Goal: Task Accomplishment & Management: Manage account settings

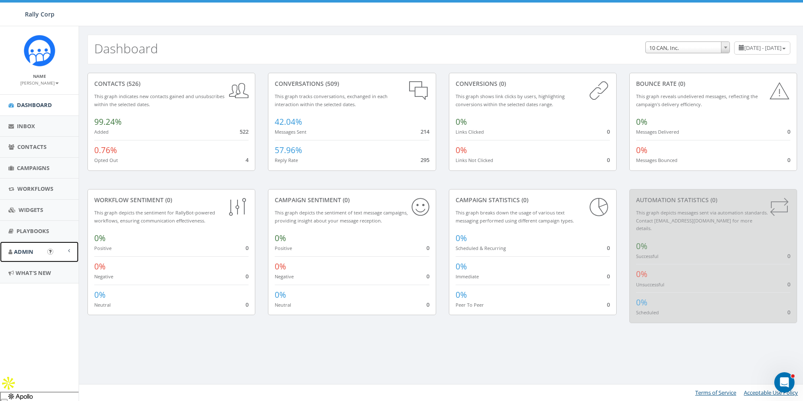
click at [18, 246] on link "Admin" at bounding box center [39, 251] width 79 height 21
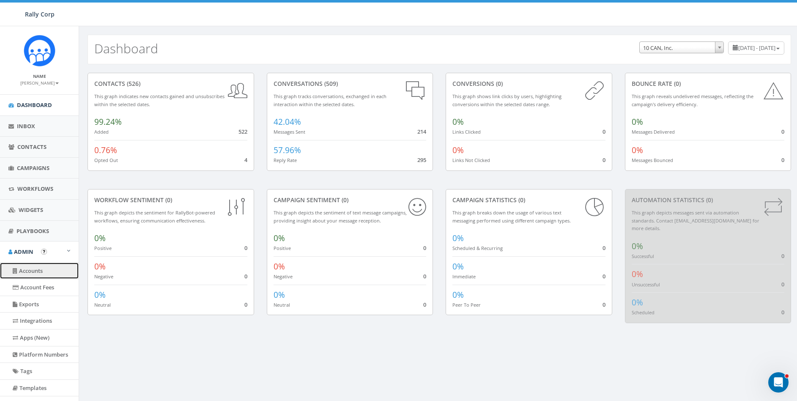
click at [29, 270] on link "Accounts" at bounding box center [39, 270] width 79 height 16
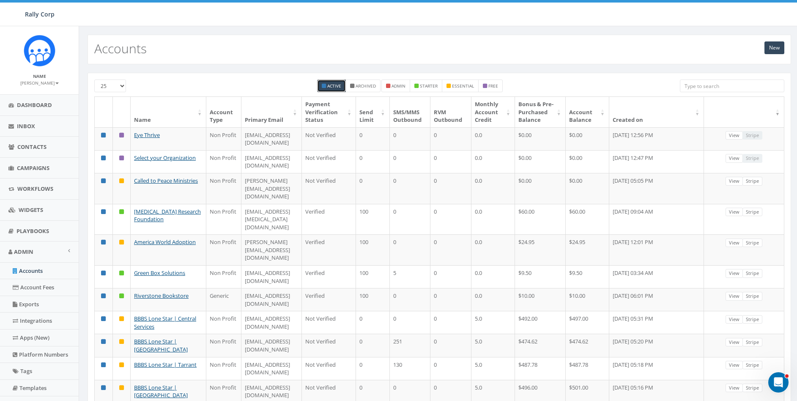
click at [164, 102] on th "Name" at bounding box center [169, 112] width 76 height 30
click at [28, 145] on span "Contacts" at bounding box center [31, 147] width 29 height 8
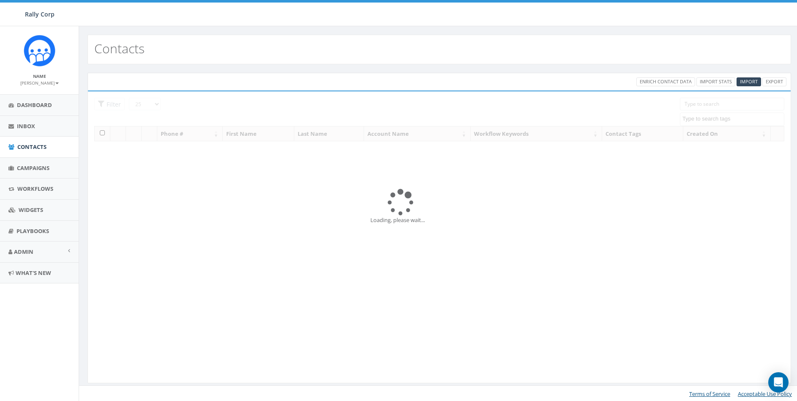
select select
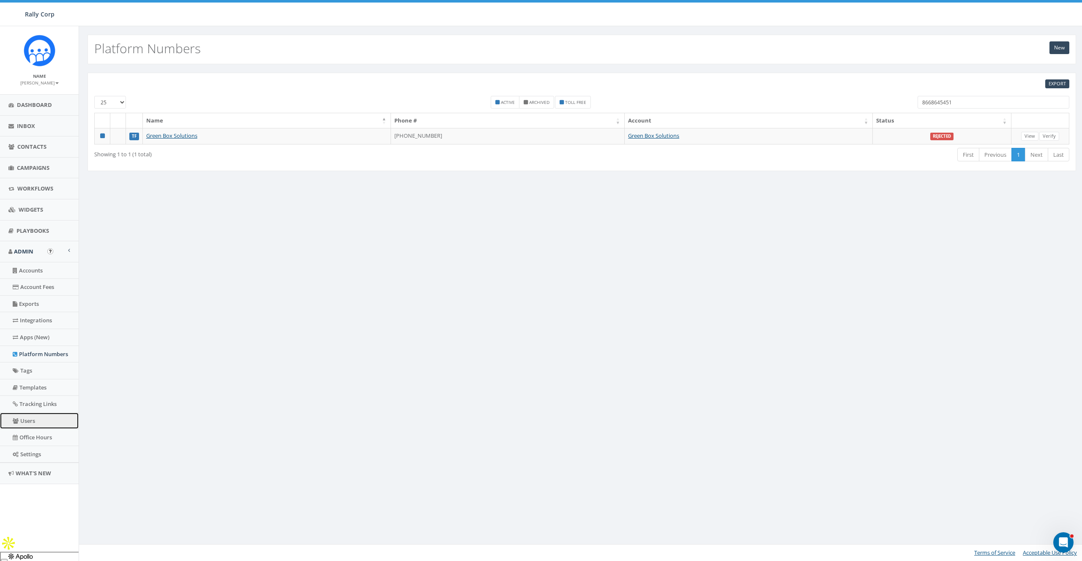
click at [29, 417] on link "Users" at bounding box center [39, 421] width 79 height 16
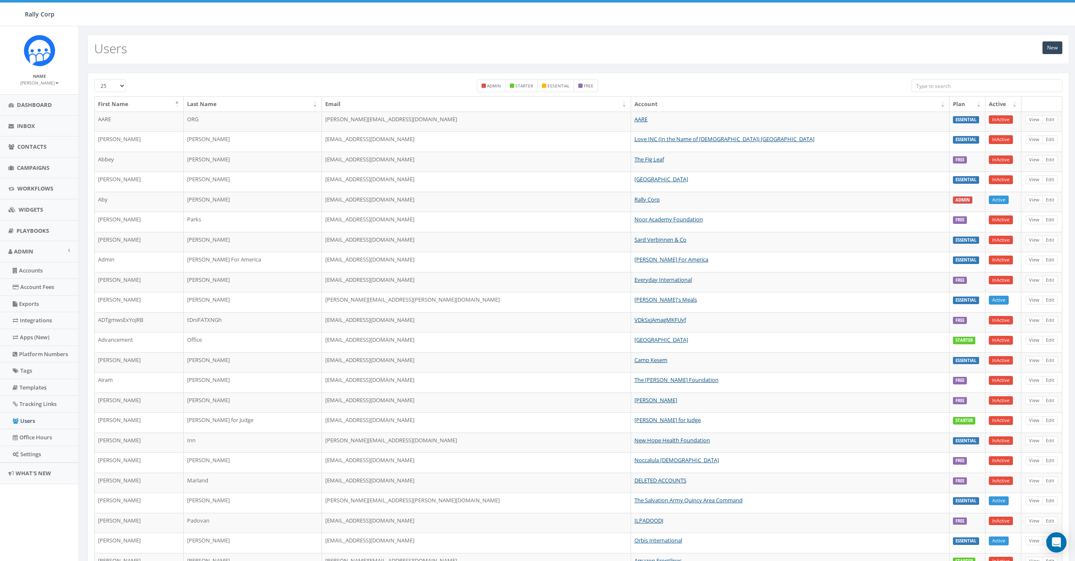
drag, startPoint x: 957, startPoint y: 89, endPoint x: 952, endPoint y: 83, distance: 7.5
click at [957, 89] on input "search" at bounding box center [987, 85] width 151 height 13
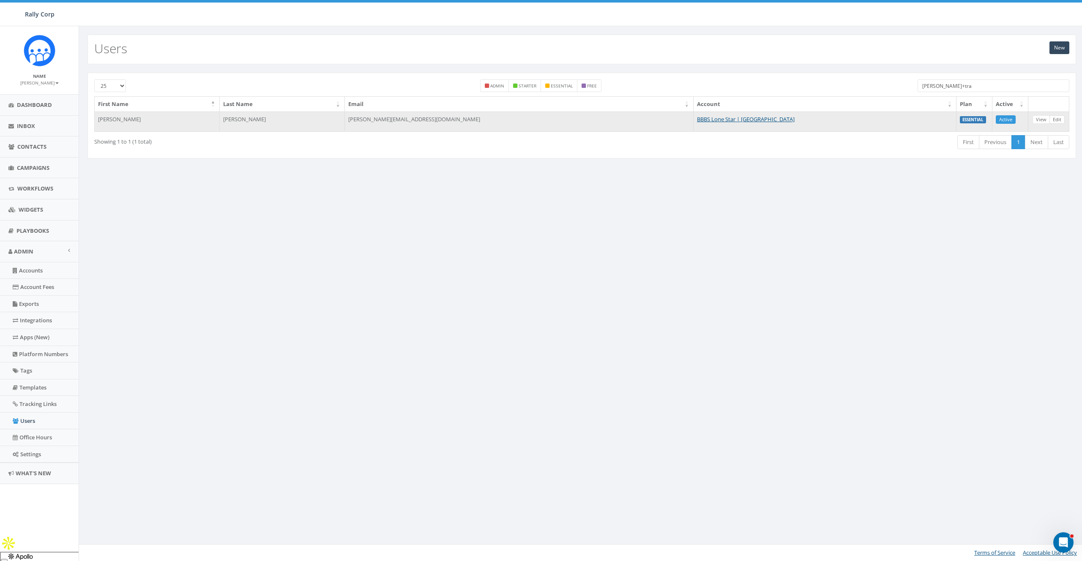
type input "james+tra"
click at [1061, 119] on link "Edit" at bounding box center [1056, 119] width 15 height 9
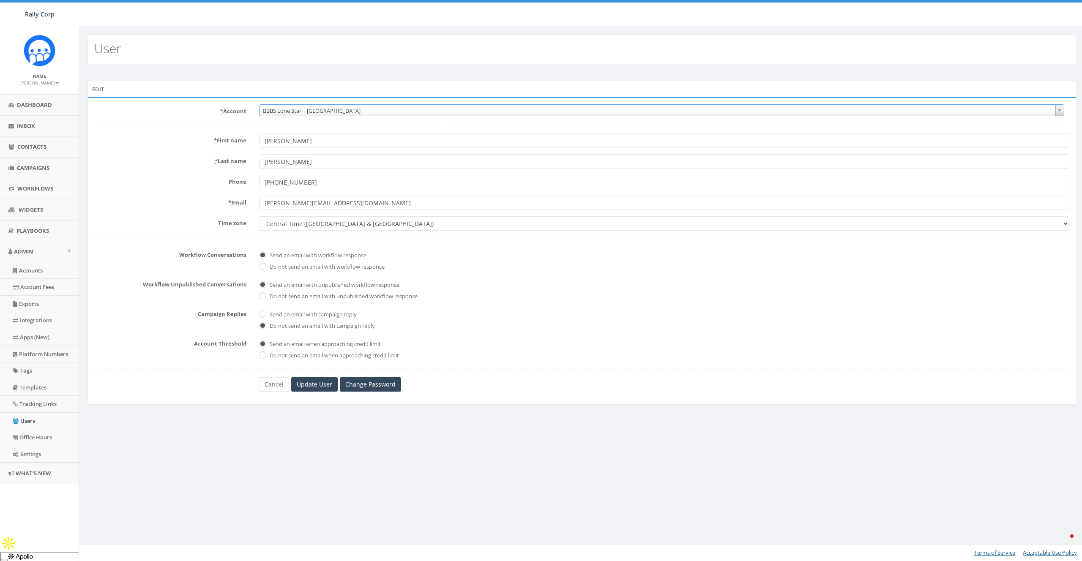
click at [297, 109] on span "BBBS Lone Star | [GEOGRAPHIC_DATA]" at bounding box center [661, 111] width 804 height 12
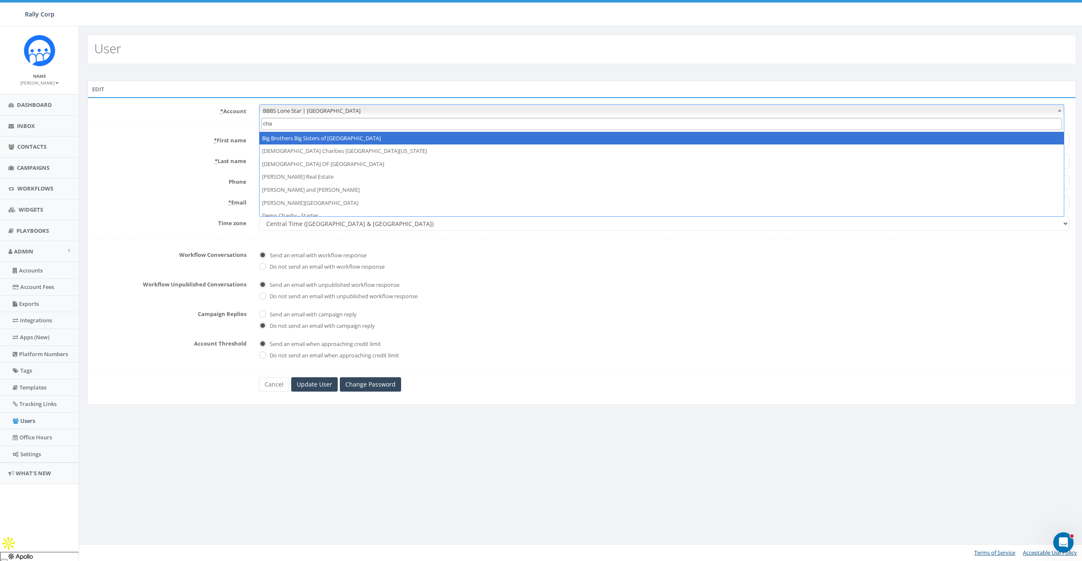
type input "chab"
select select "1360"
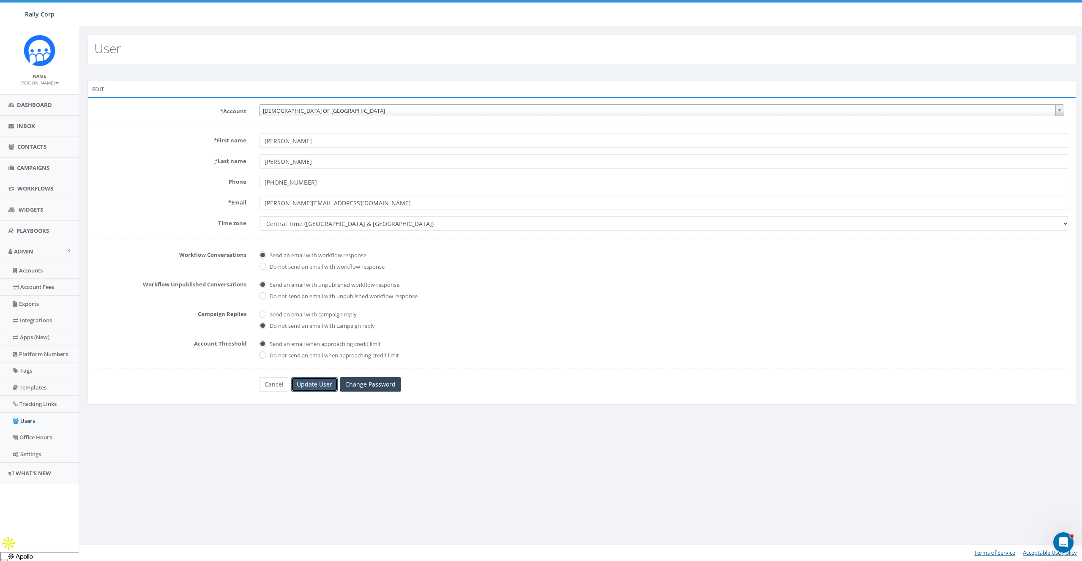
click at [319, 385] on input "Update User" at bounding box center [314, 384] width 46 height 14
